Goal: Information Seeking & Learning: Check status

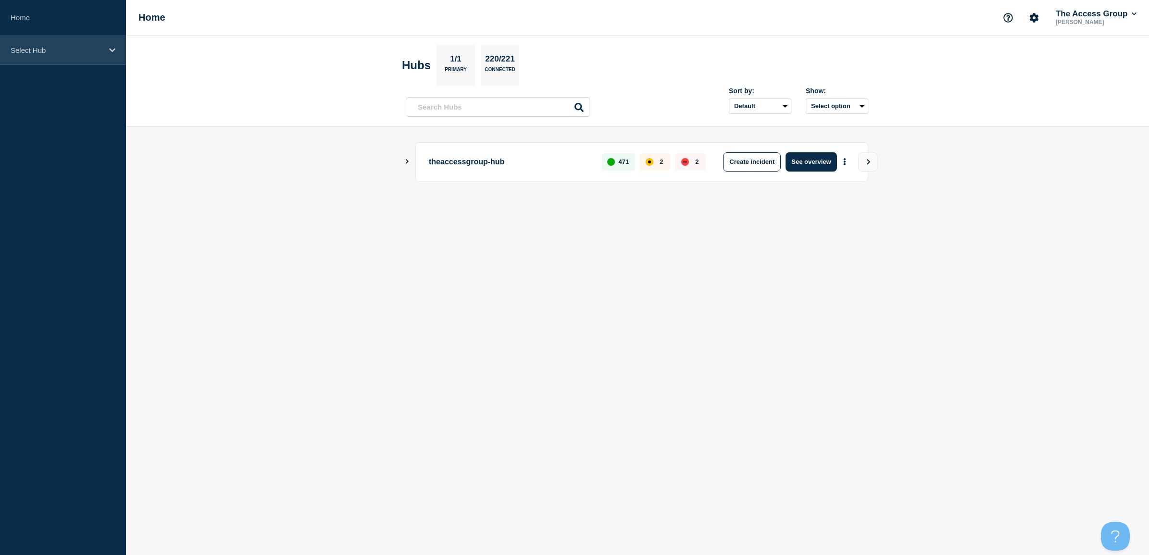
click at [25, 52] on p "Select Hub" at bounding box center [57, 50] width 92 height 8
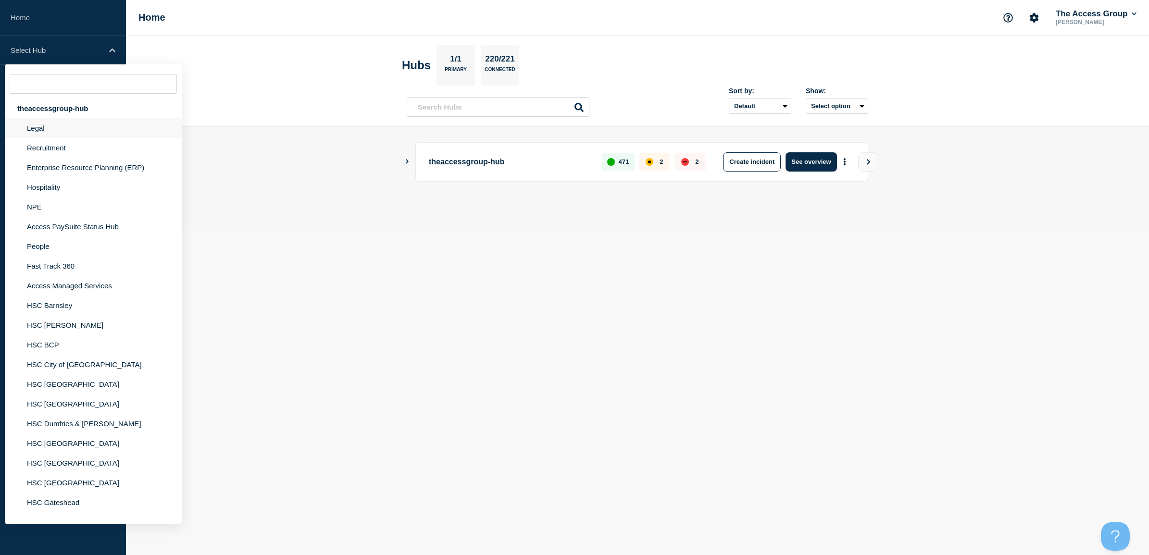
click at [47, 126] on li "Legal" at bounding box center [93, 128] width 177 height 20
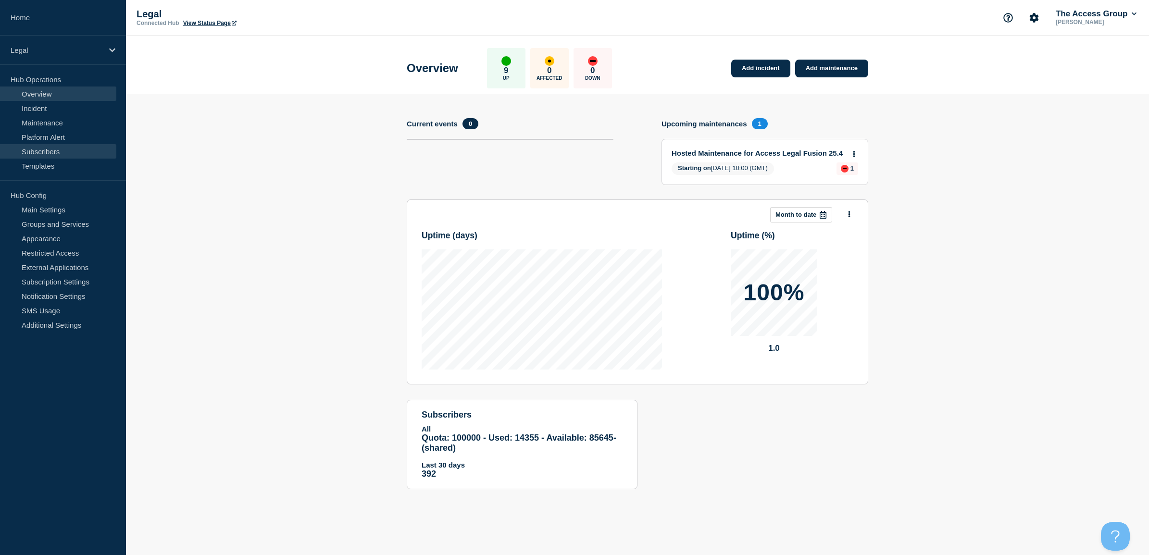
click at [54, 150] on link "Subscribers" at bounding box center [58, 151] width 116 height 14
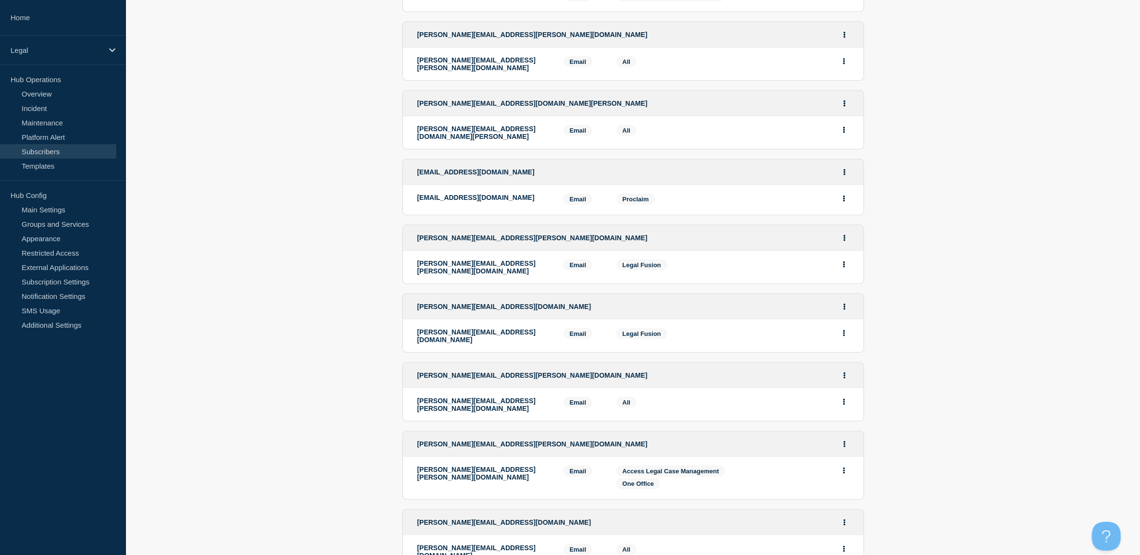
scroll to position [1470, 0]
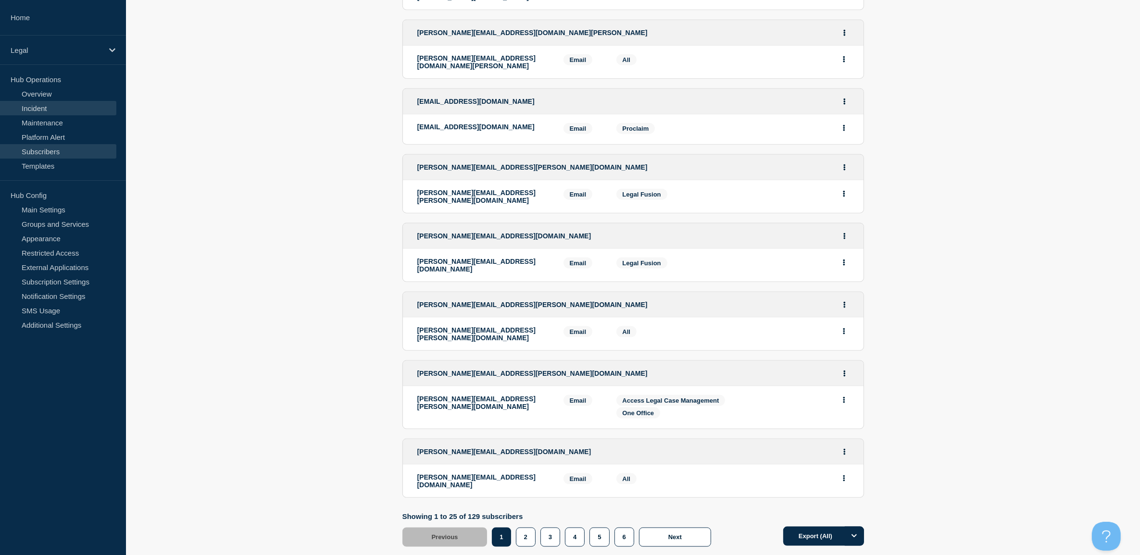
click at [63, 109] on link "Incident" at bounding box center [58, 108] width 116 height 14
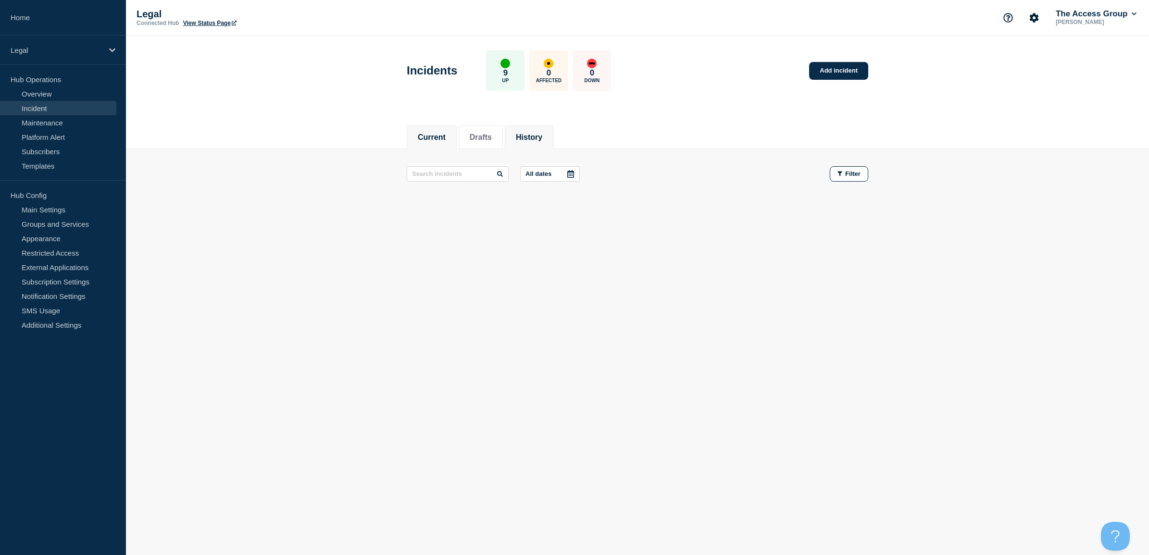
click at [542, 133] on button "History" at bounding box center [529, 137] width 26 height 9
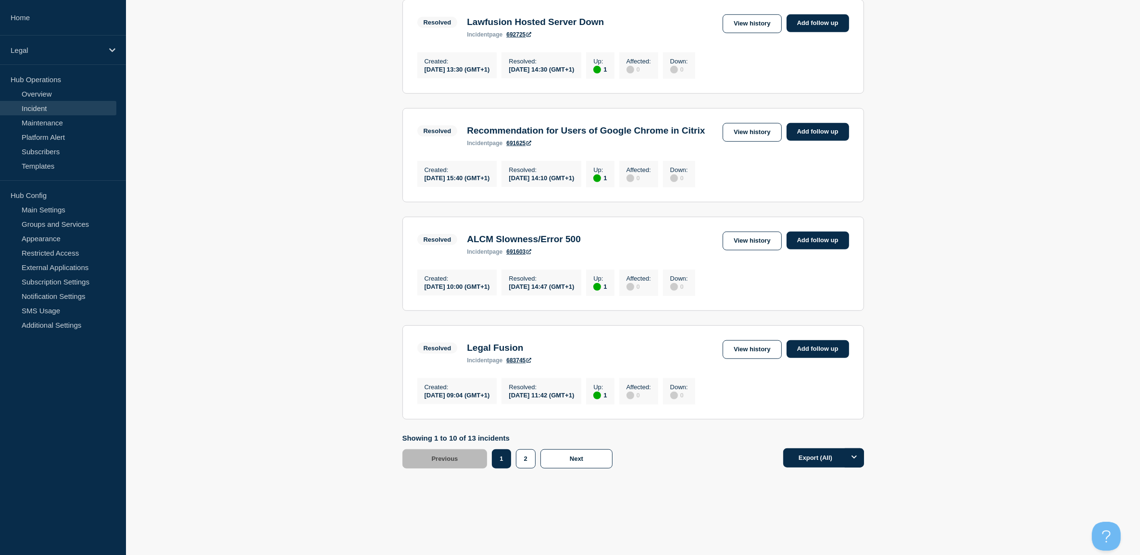
scroll to position [893, 0]
click at [537, 456] on div "2" at bounding box center [528, 459] width 25 height 19
click at [532, 457] on button "2" at bounding box center [526, 459] width 20 height 19
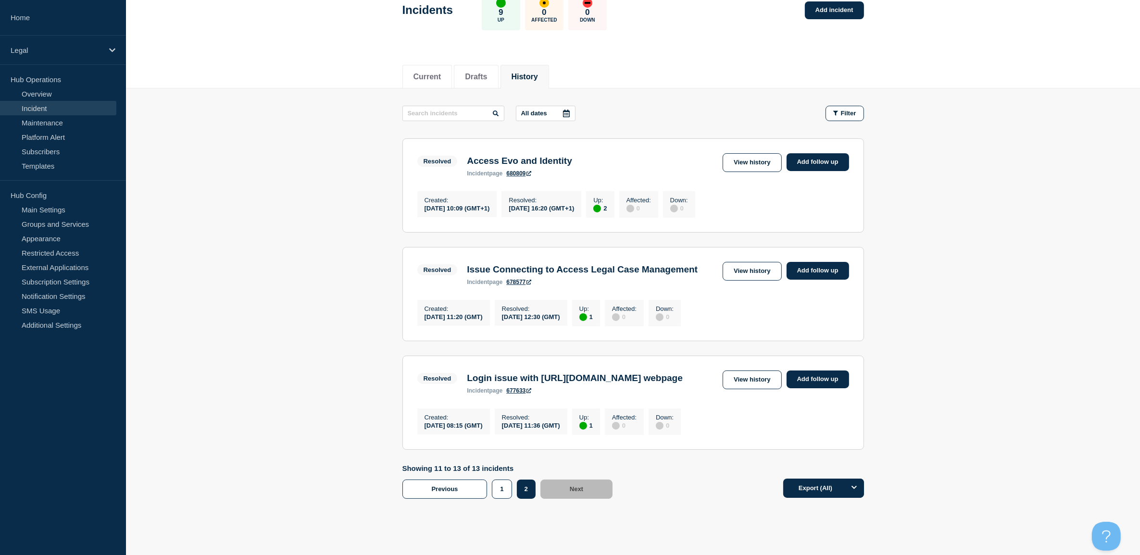
scroll to position [126, 0]
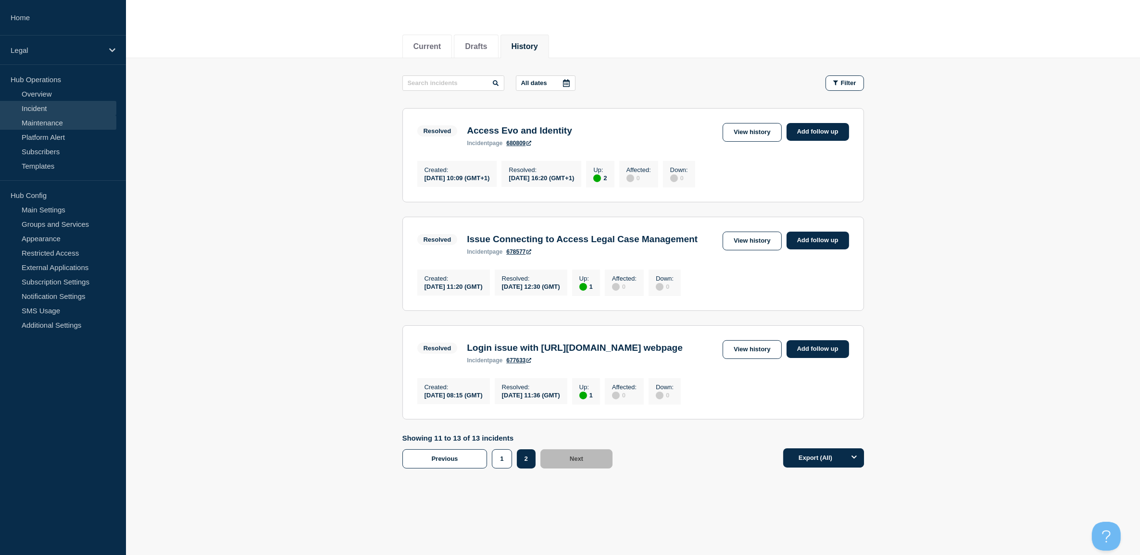
click at [40, 126] on link "Maintenance" at bounding box center [58, 122] width 116 height 14
click at [41, 143] on link "Platform Alert" at bounding box center [58, 137] width 116 height 14
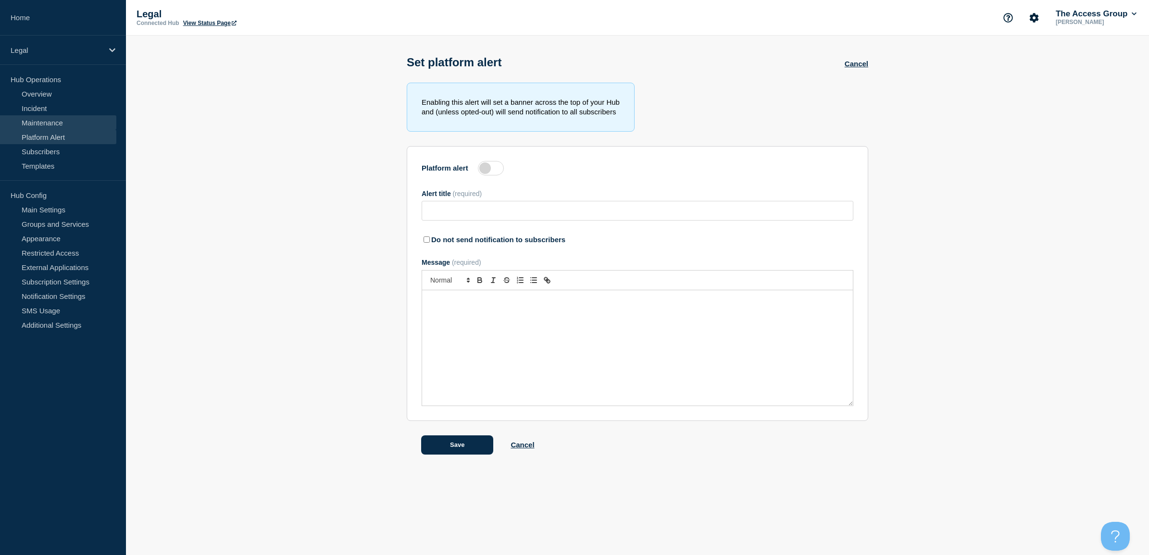
click at [64, 124] on link "Maintenance" at bounding box center [58, 122] width 116 height 14
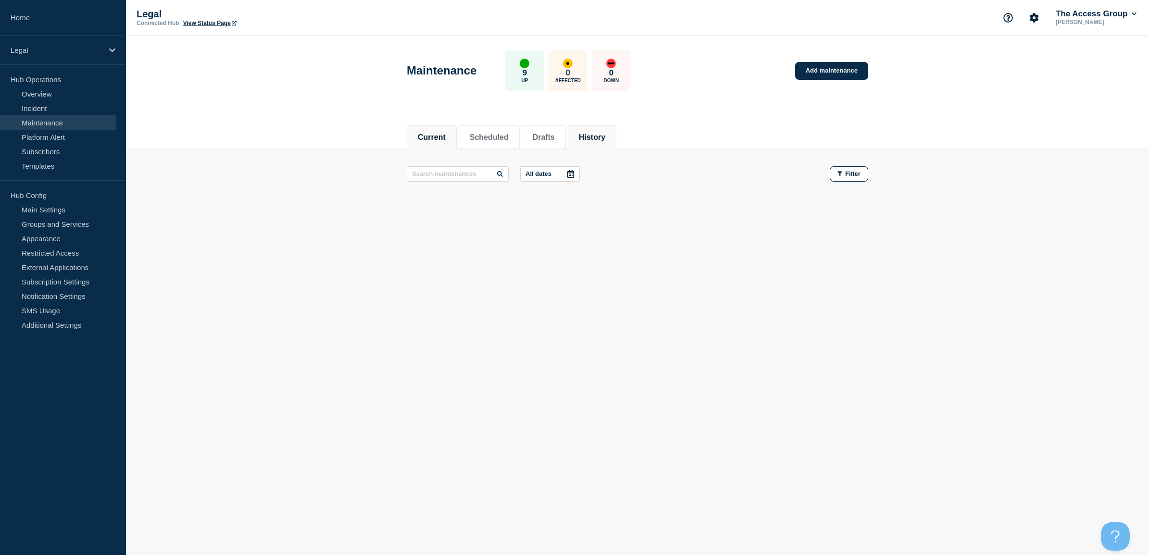
click at [601, 136] on button "History" at bounding box center [592, 137] width 26 height 9
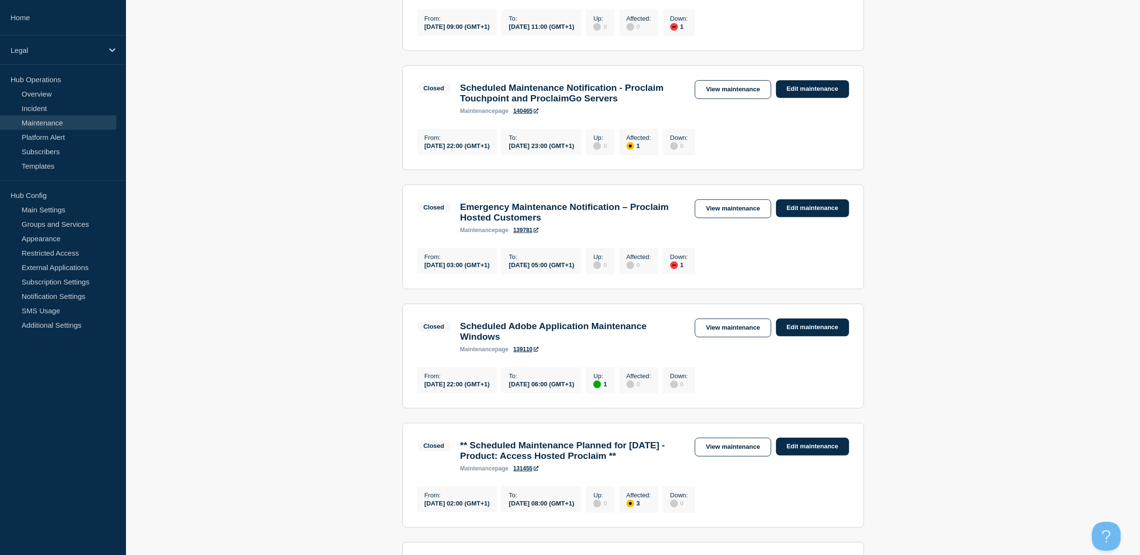
scroll to position [962, 0]
